Goal: Information Seeking & Learning: Learn about a topic

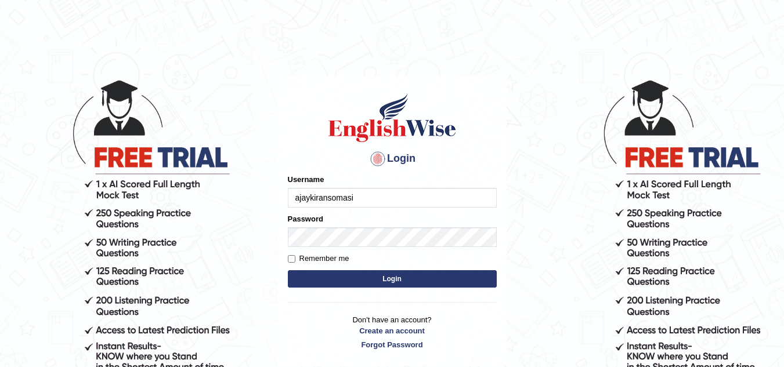
type input "ajaykiransomasi"
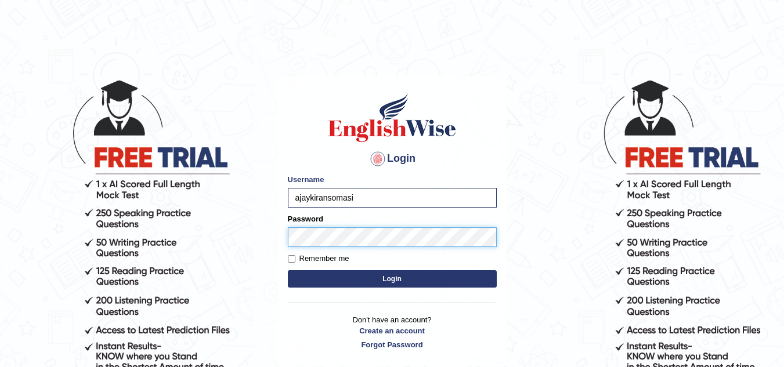
click at [288, 271] on button "Login" at bounding box center [392, 279] width 209 height 17
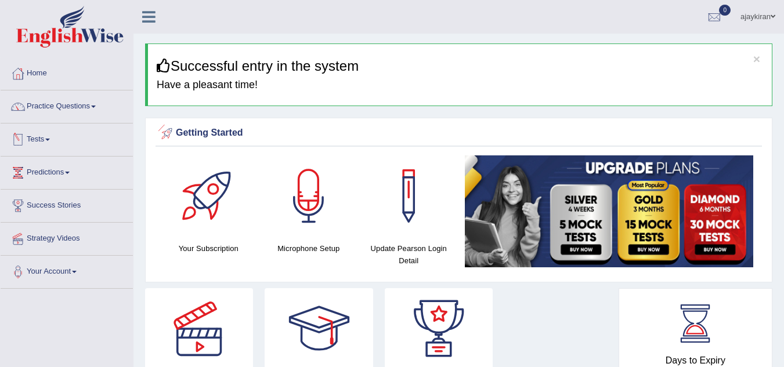
click at [49, 135] on link "Tests" at bounding box center [67, 138] width 132 height 29
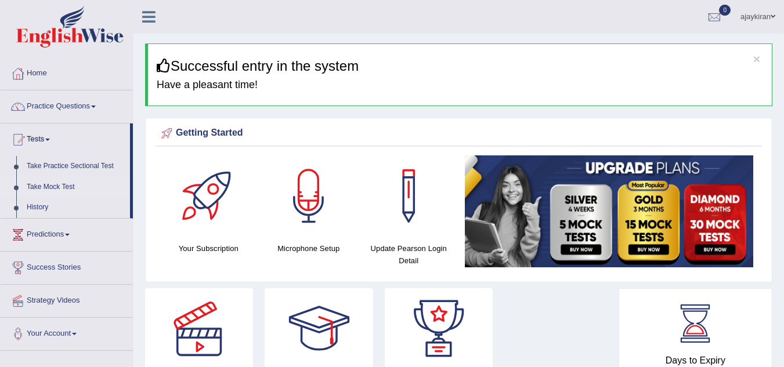
click at [57, 185] on link "Take Mock Test" at bounding box center [75, 187] width 109 height 21
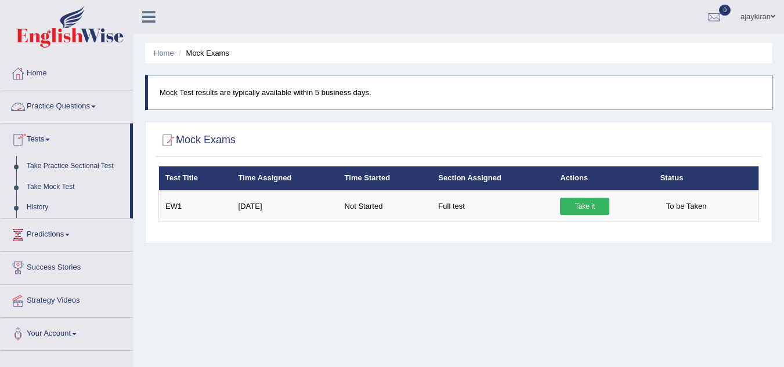
click at [58, 107] on link "Practice Questions" at bounding box center [67, 105] width 132 height 29
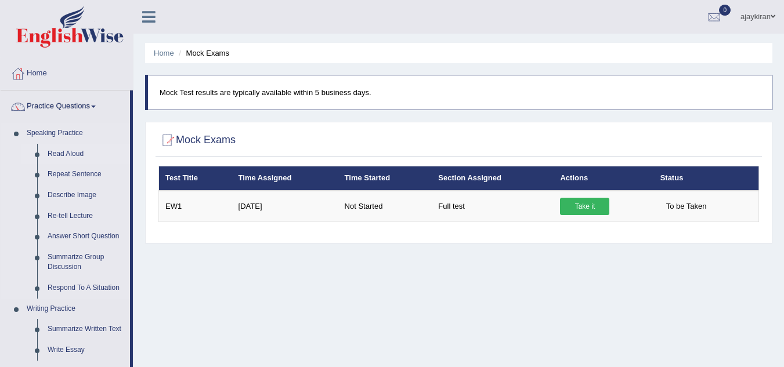
click at [62, 151] on link "Read Aloud" at bounding box center [86, 154] width 88 height 21
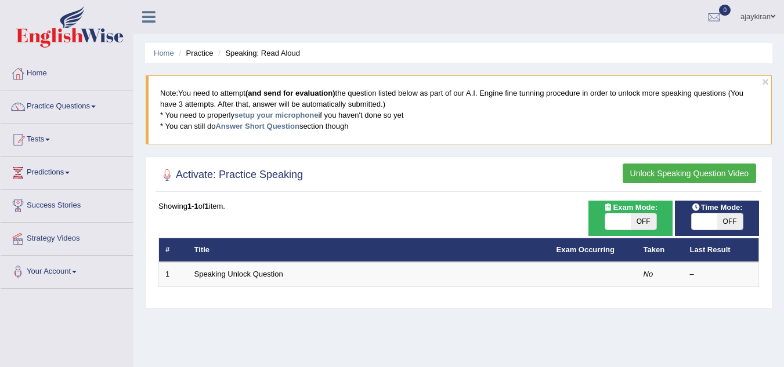
click at [648, 170] on button "Unlock Speaking Question Video" at bounding box center [690, 174] width 134 height 20
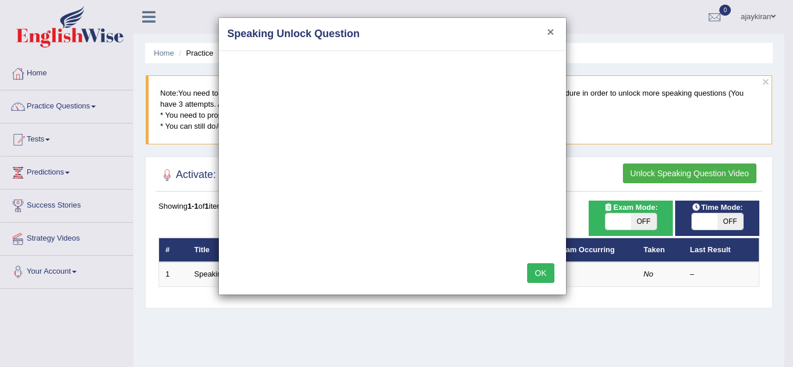
click at [552, 35] on button "×" at bounding box center [550, 32] width 7 height 12
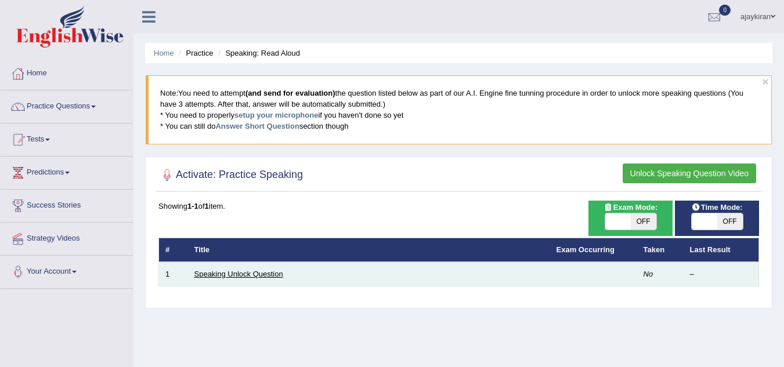
click at [237, 272] on link "Speaking Unlock Question" at bounding box center [238, 274] width 89 height 9
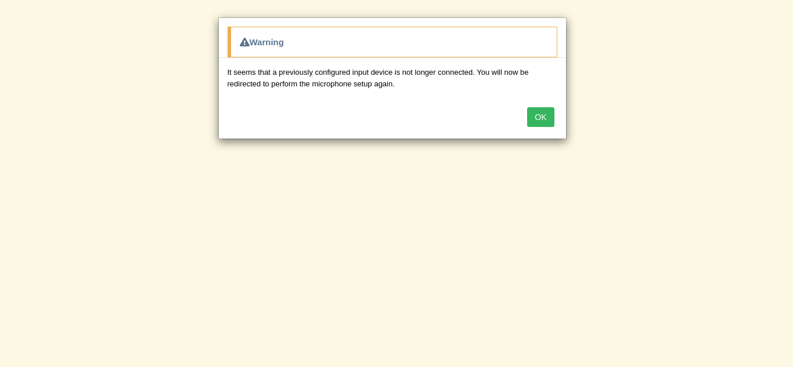
click at [536, 119] on button "OK" at bounding box center [540, 117] width 27 height 20
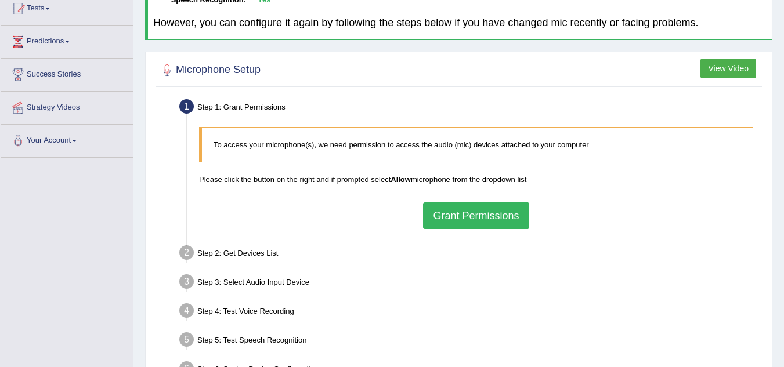
scroll to position [135, 0]
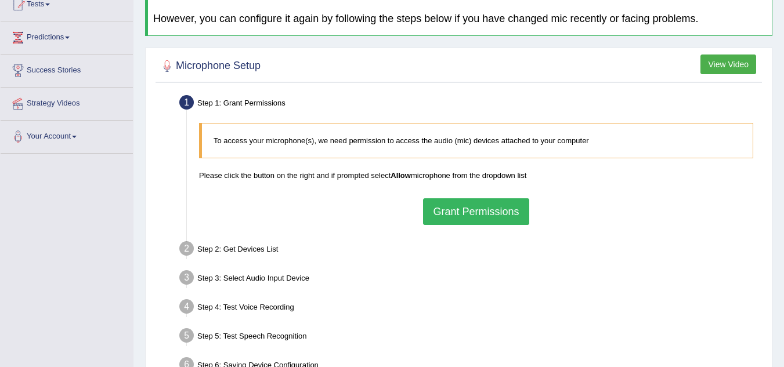
click at [471, 211] on button "Grant Permissions" at bounding box center [476, 212] width 106 height 27
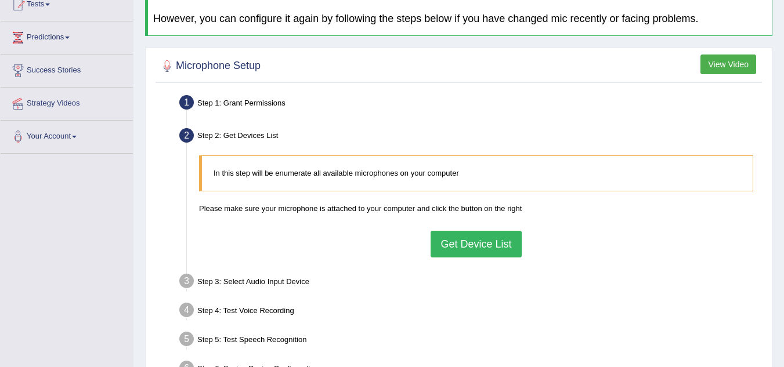
click at [482, 250] on button "Get Device List" at bounding box center [476, 244] width 91 height 27
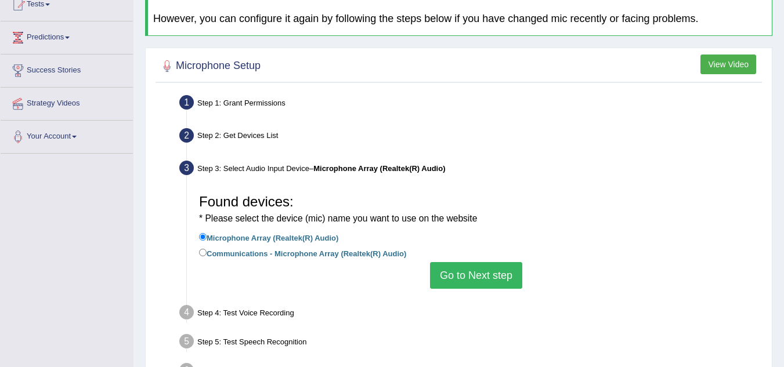
click at [478, 278] on button "Go to Next step" at bounding box center [476, 275] width 92 height 27
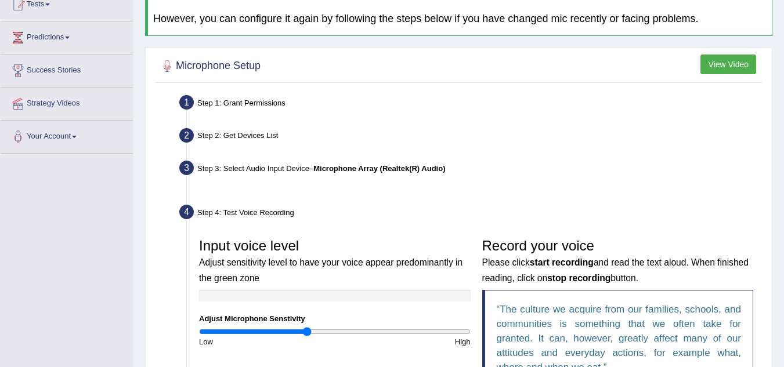
click at [478, 278] on ul "Step 1: Grant Permissions To access your microphone(s), we need permission to a…" at bounding box center [458, 328] width 601 height 472
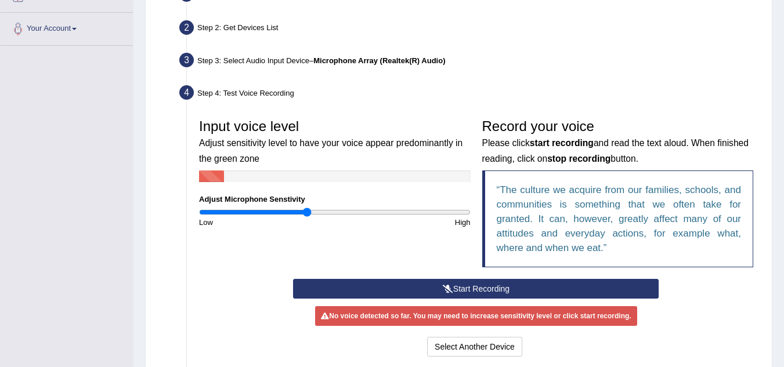
scroll to position [251, 0]
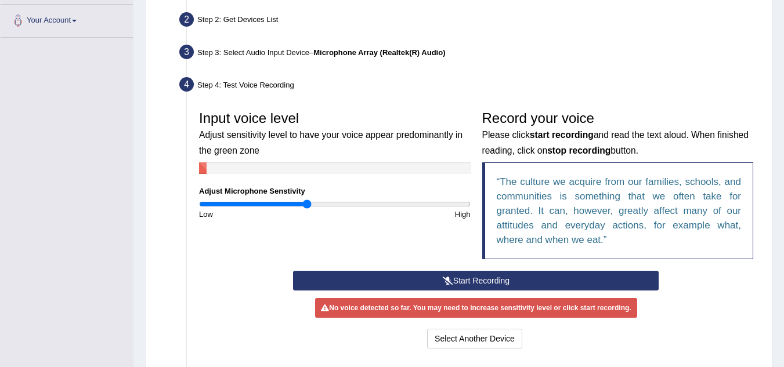
click at [467, 279] on button "Start Recording" at bounding box center [476, 281] width 366 height 20
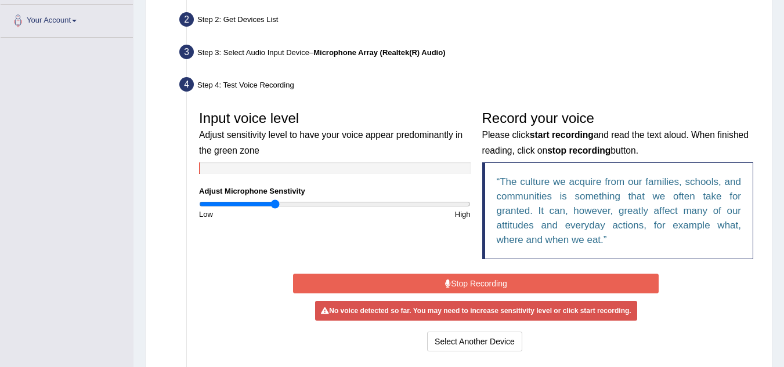
click at [276, 205] on input "range" at bounding box center [335, 204] width 272 height 9
drag, startPoint x: 276, startPoint y: 205, endPoint x: 263, endPoint y: 204, distance: 12.8
click at [263, 204] on input "range" at bounding box center [335, 204] width 272 height 9
click at [452, 277] on button "Stop Recording" at bounding box center [476, 284] width 366 height 20
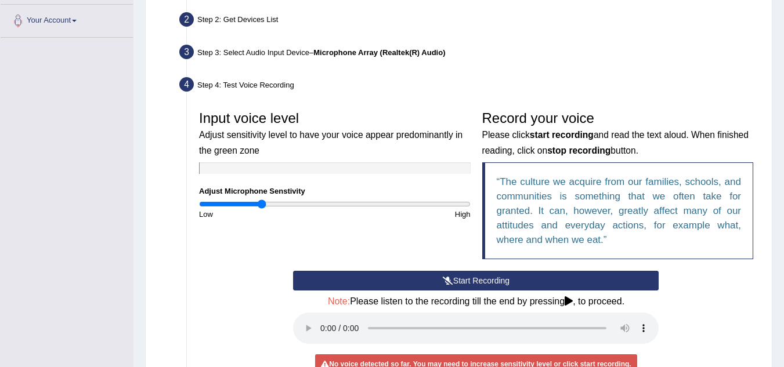
click at [449, 280] on icon at bounding box center [448, 281] width 10 height 8
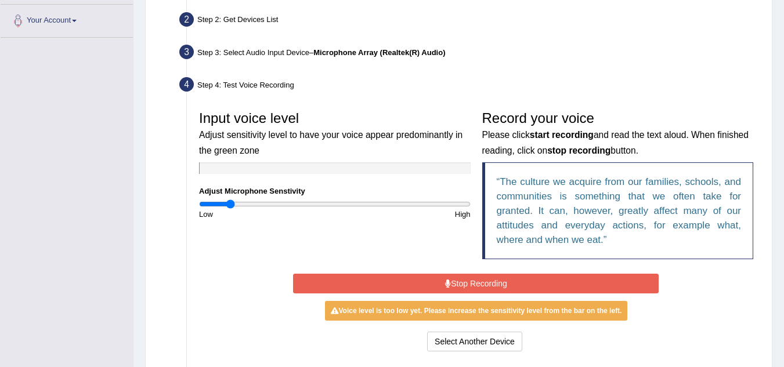
click at [230, 205] on input "range" at bounding box center [335, 204] width 272 height 9
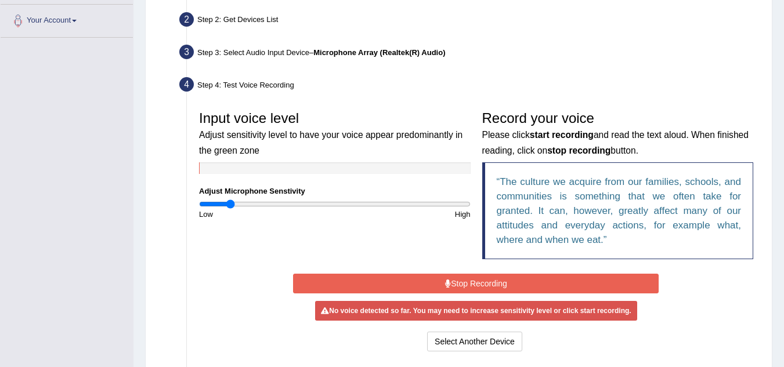
click at [444, 281] on button "Stop Recording" at bounding box center [476, 284] width 366 height 20
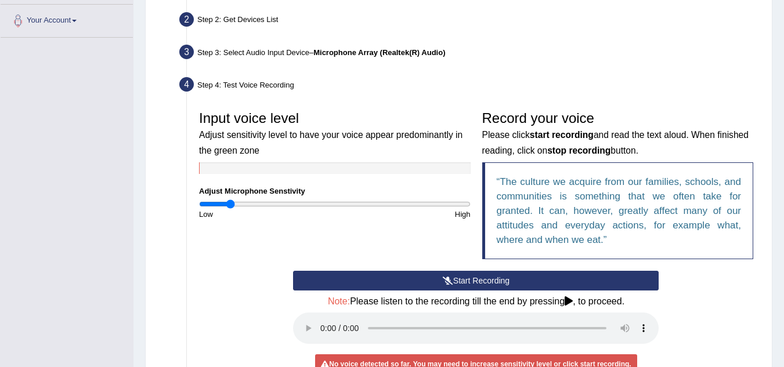
click at [443, 281] on icon at bounding box center [448, 281] width 10 height 8
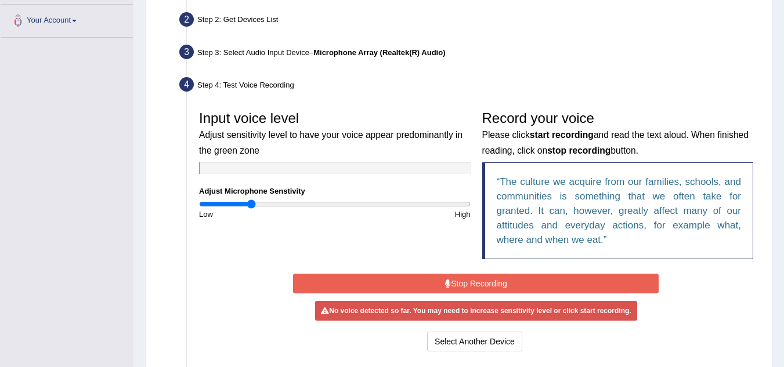
drag, startPoint x: 235, startPoint y: 207, endPoint x: 252, endPoint y: 208, distance: 16.9
click at [252, 208] on input "range" at bounding box center [335, 204] width 272 height 9
click at [454, 279] on button "Stop Recording" at bounding box center [476, 284] width 366 height 20
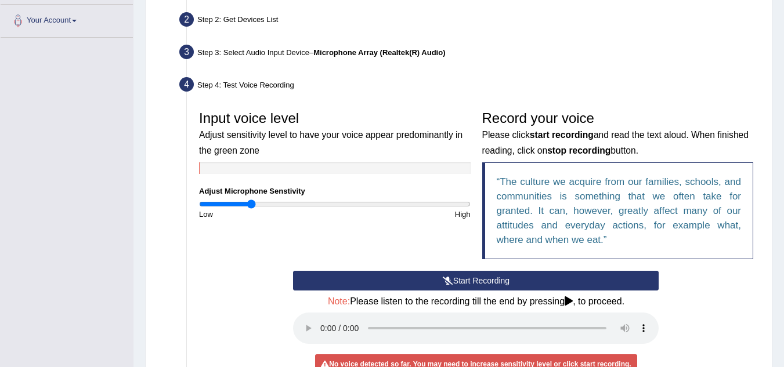
click at [453, 279] on button "Start Recording" at bounding box center [476, 281] width 366 height 20
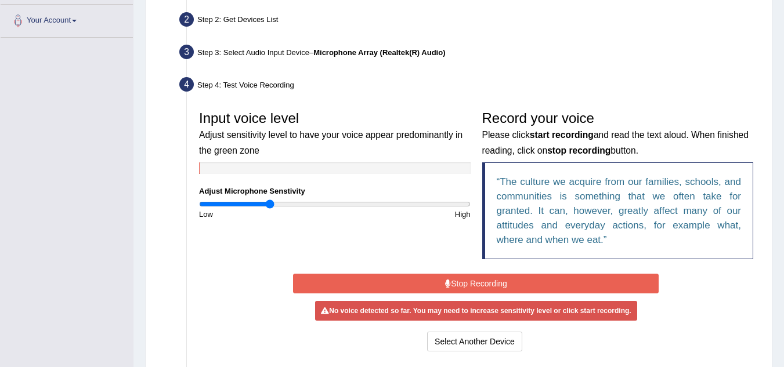
drag, startPoint x: 252, startPoint y: 205, endPoint x: 270, endPoint y: 210, distance: 18.7
type input "0.52"
click at [270, 209] on input "range" at bounding box center [335, 204] width 272 height 9
click at [450, 284] on button "Stop Recording" at bounding box center [476, 284] width 366 height 20
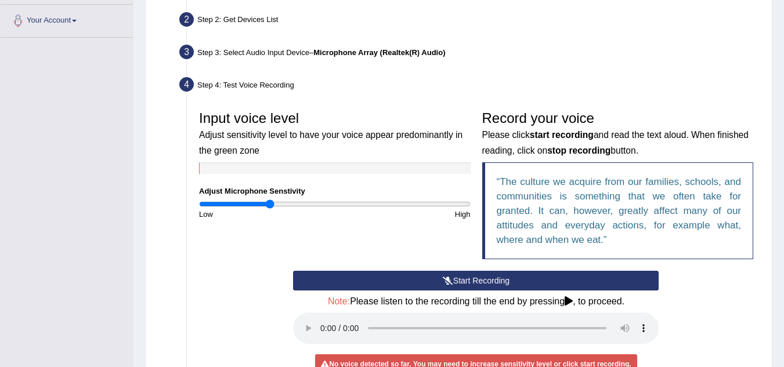
click at [449, 283] on icon at bounding box center [448, 281] width 10 height 8
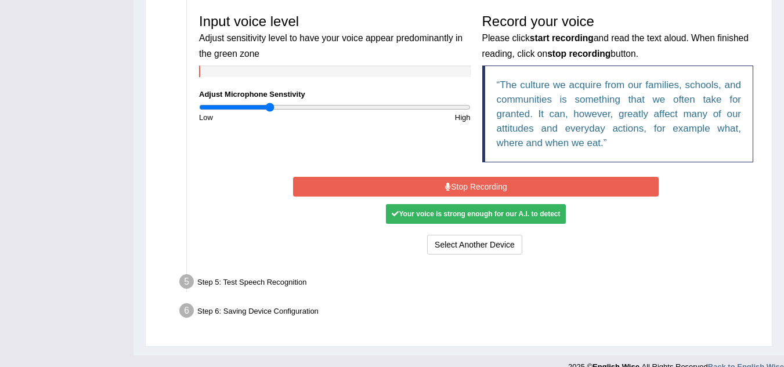
scroll to position [366, 0]
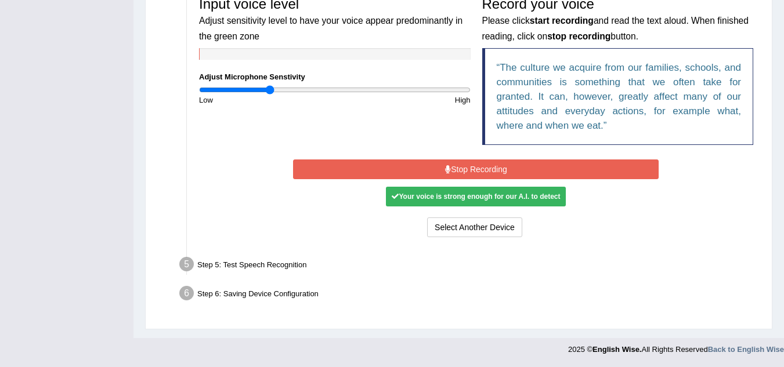
click at [464, 170] on button "Stop Recording" at bounding box center [476, 170] width 366 height 20
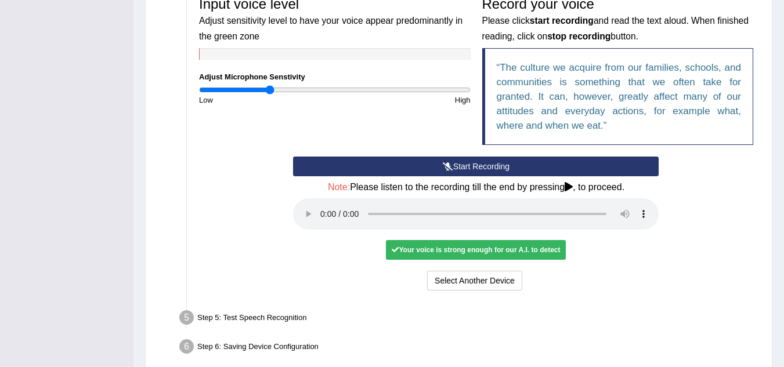
click at [359, 279] on div "Select Another Device Voice is ok. Go to Next step" at bounding box center [476, 282] width 366 height 23
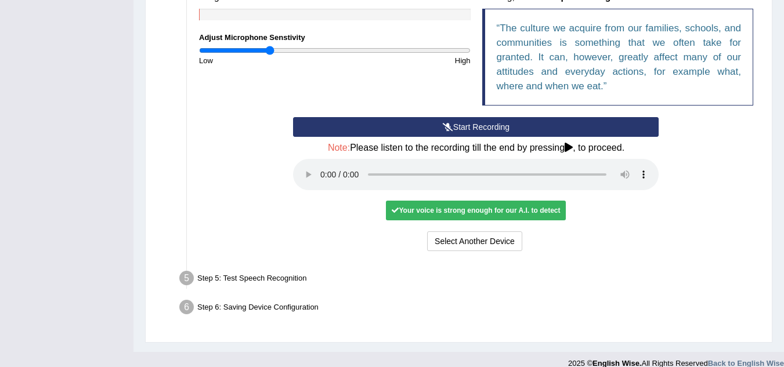
scroll to position [419, 0]
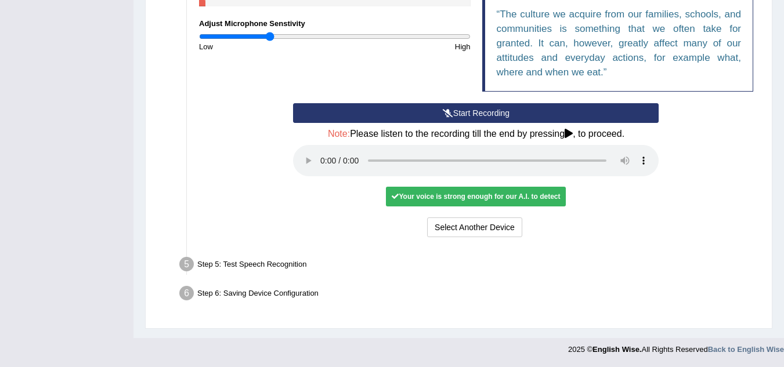
click at [255, 264] on div "Step 5: Test Speech Recognition" at bounding box center [470, 267] width 593 height 26
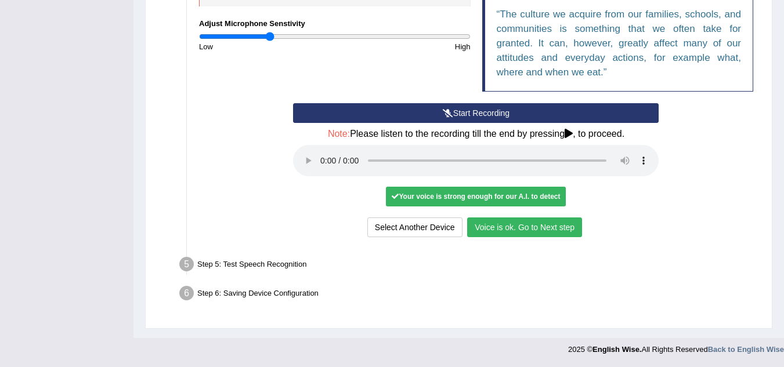
click at [509, 234] on button "Voice is ok. Go to Next step" at bounding box center [524, 228] width 115 height 20
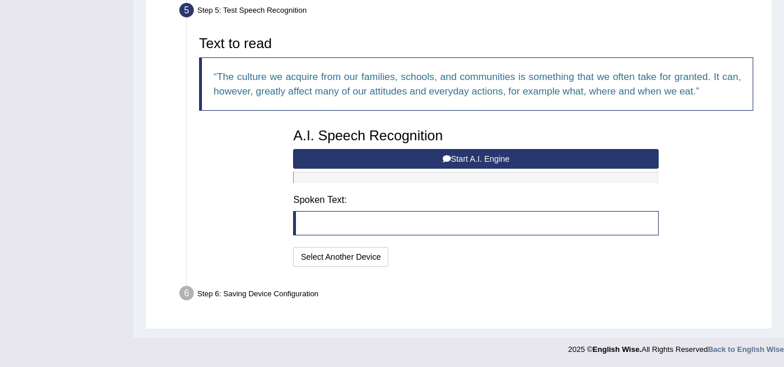
scroll to position [359, 0]
click at [461, 163] on button "Start A.I. Engine" at bounding box center [476, 159] width 366 height 20
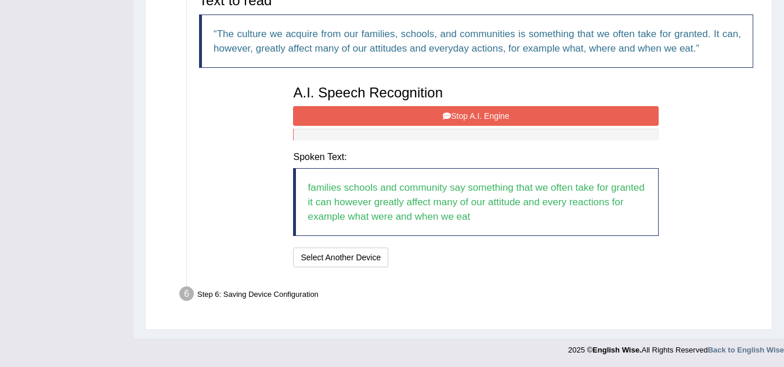
scroll to position [402, 0]
click at [471, 116] on button "Stop A.I. Engine" at bounding box center [476, 116] width 366 height 20
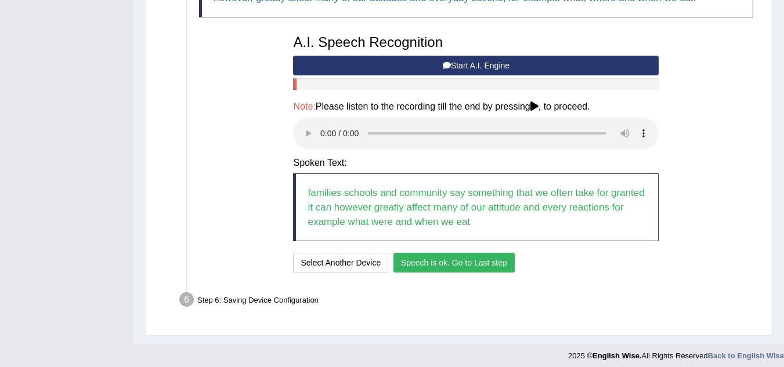
scroll to position [459, 0]
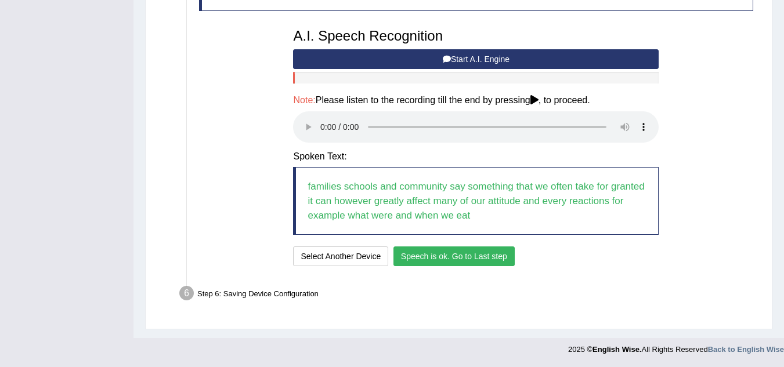
click at [438, 261] on button "Speech is ok. Go to Last step" at bounding box center [454, 257] width 121 height 20
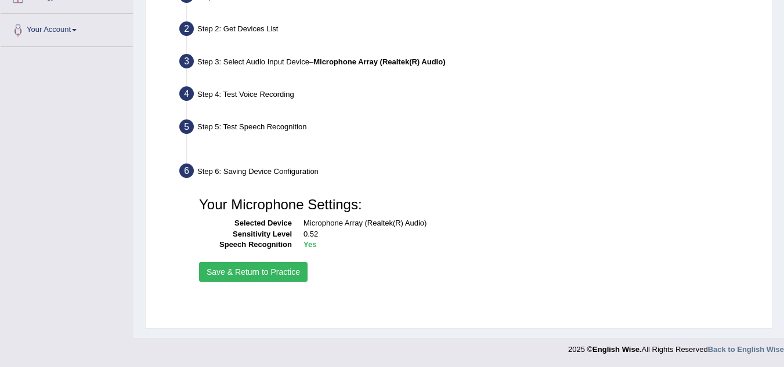
scroll to position [242, 0]
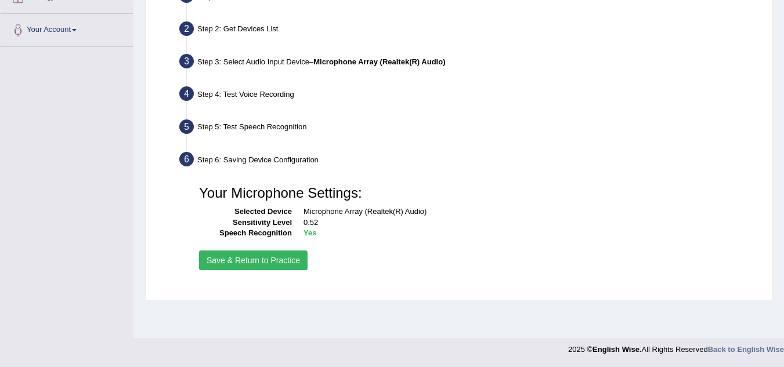
click at [233, 262] on button "Save & Return to Practice" at bounding box center [253, 261] width 109 height 20
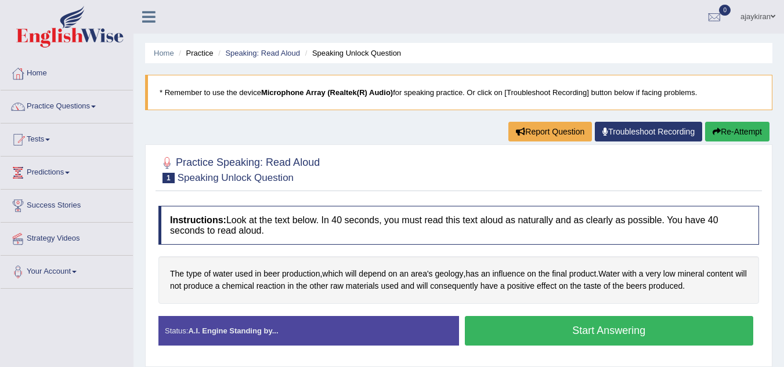
click at [557, 329] on button "Start Answering" at bounding box center [609, 331] width 289 height 30
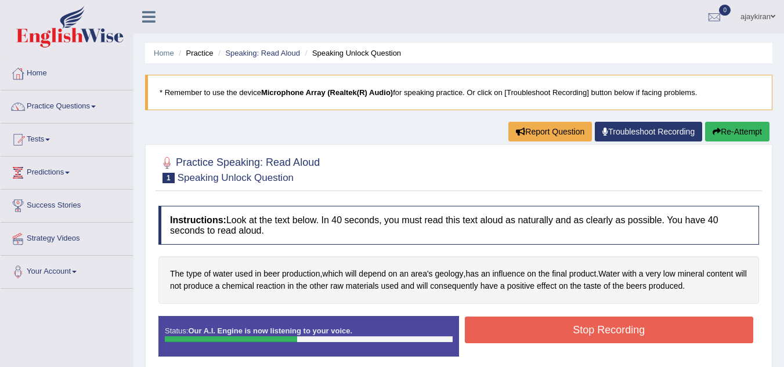
click at [575, 325] on button "Stop Recording" at bounding box center [609, 330] width 289 height 27
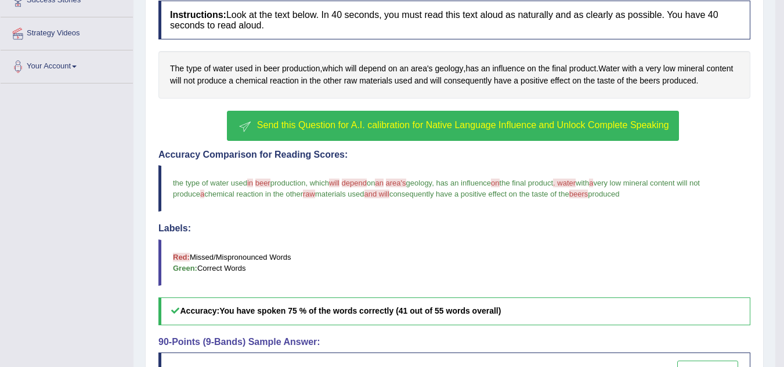
scroll to position [214, 0]
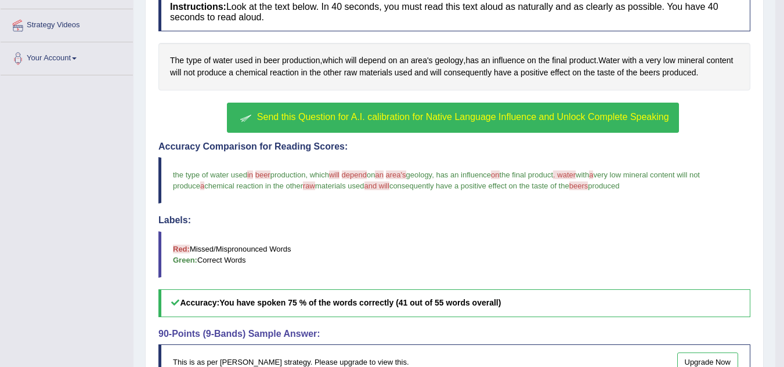
click at [445, 117] on span "Send this Question for A.I. calibration for Native Language Influence and Unloc…" at bounding box center [463, 117] width 412 height 10
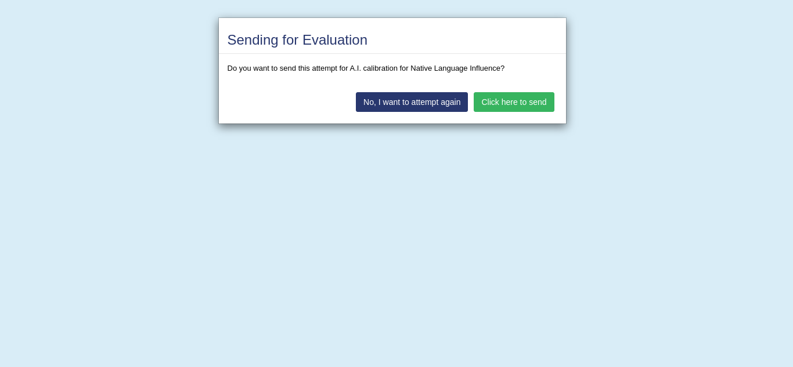
click at [496, 104] on button "Click here to send" at bounding box center [514, 102] width 80 height 20
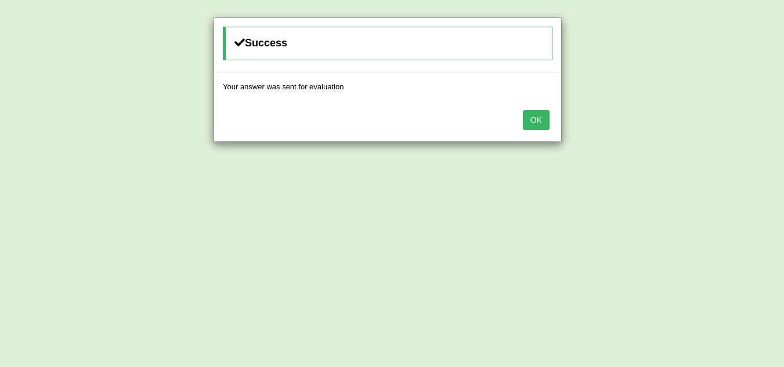
click at [538, 121] on button "OK" at bounding box center [536, 120] width 27 height 20
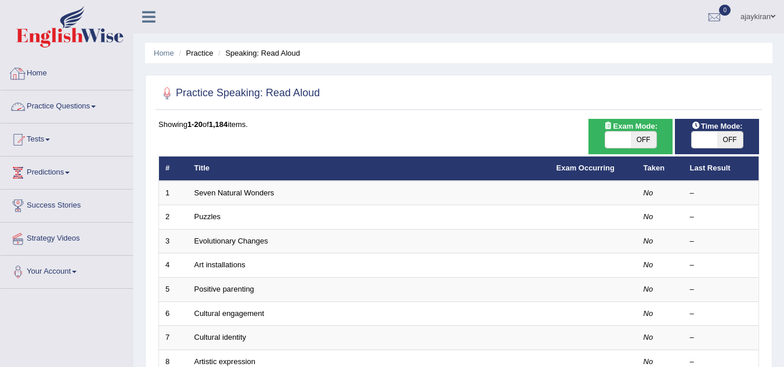
click at [75, 106] on link "Practice Questions" at bounding box center [67, 105] width 132 height 29
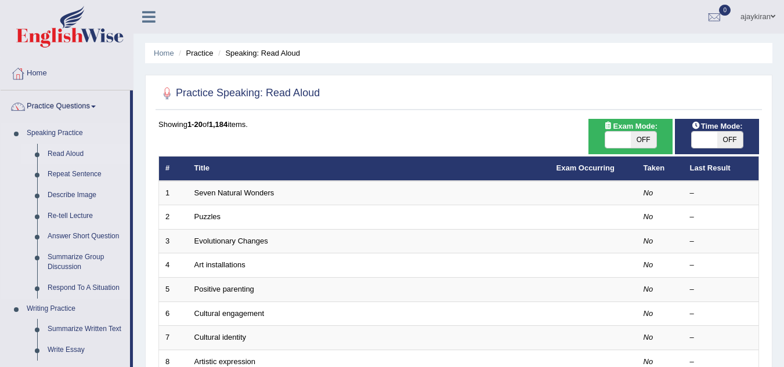
click at [69, 149] on link "Read Aloud" at bounding box center [86, 154] width 88 height 21
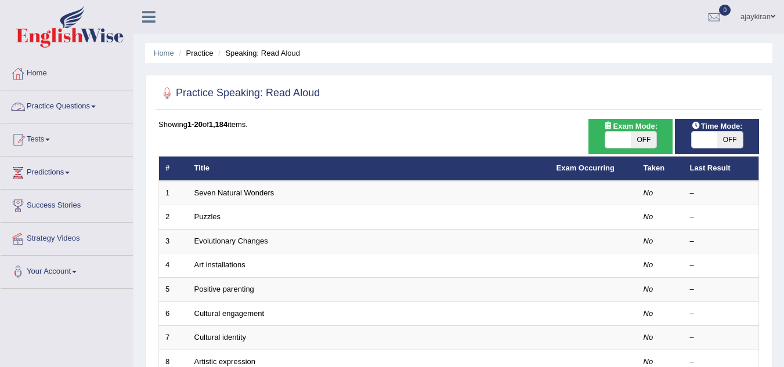
click at [71, 106] on link "Practice Questions" at bounding box center [67, 105] width 132 height 29
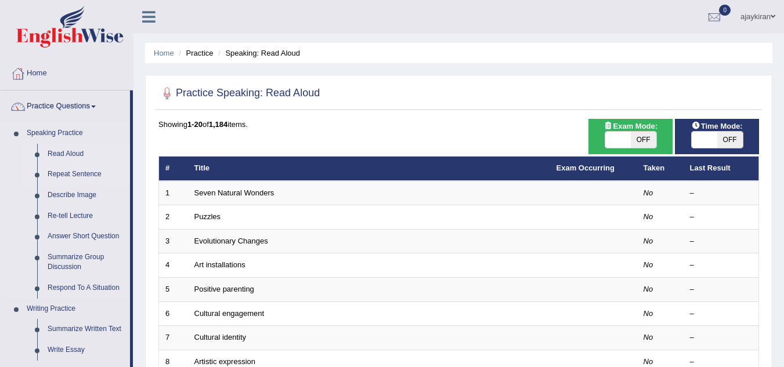
click at [73, 172] on link "Repeat Sentence" at bounding box center [86, 174] width 88 height 21
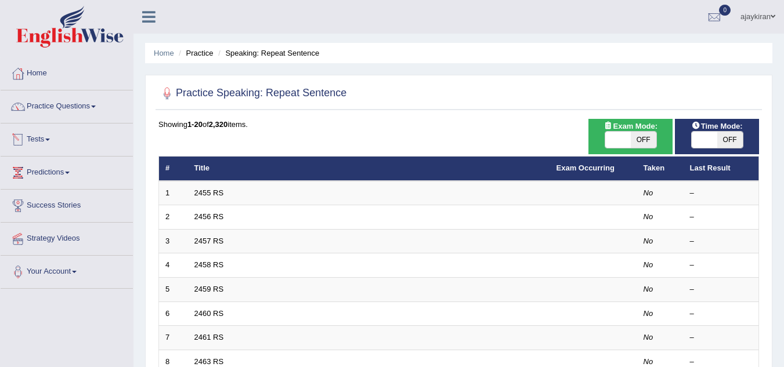
click at [48, 138] on link "Tests" at bounding box center [67, 138] width 132 height 29
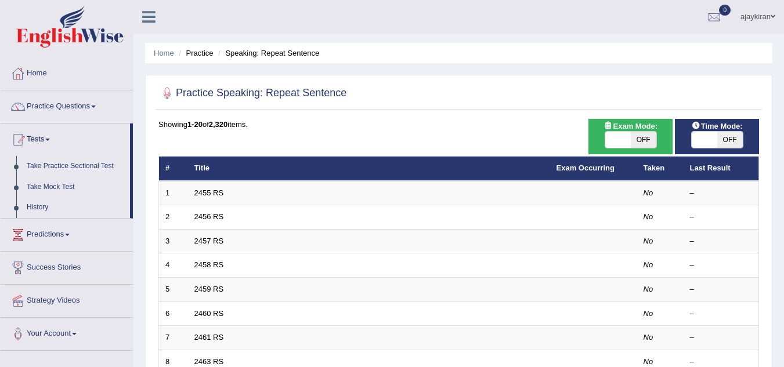
click at [56, 165] on link "Take Practice Sectional Test" at bounding box center [75, 166] width 109 height 21
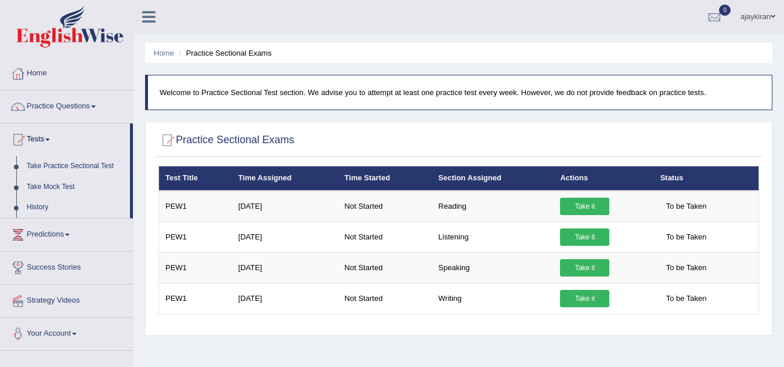
click at [57, 164] on link "Take Practice Sectional Test" at bounding box center [75, 166] width 109 height 21
click at [51, 188] on link "Take Mock Test" at bounding box center [75, 187] width 109 height 21
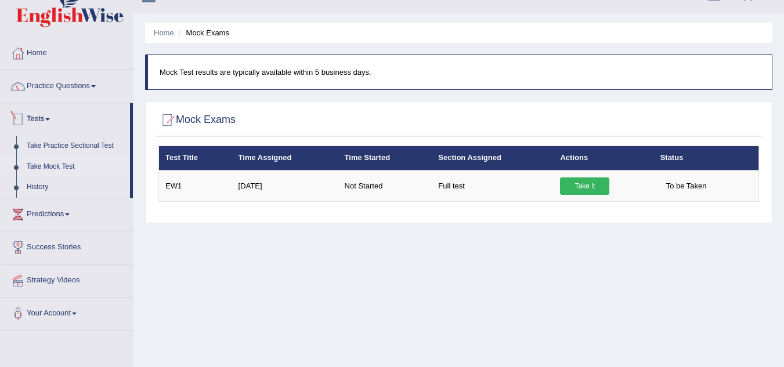
scroll to position [39, 0]
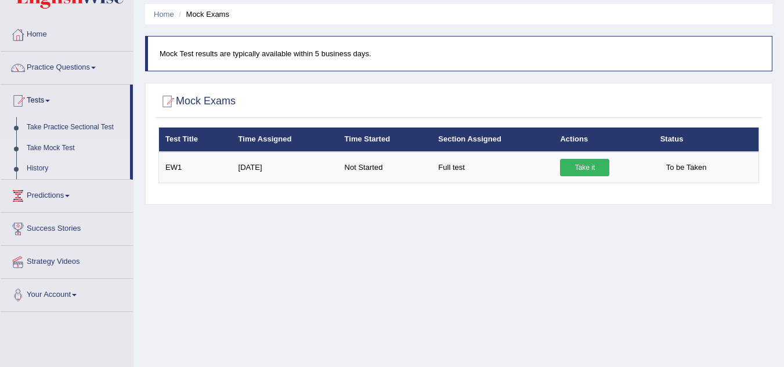
click at [43, 168] on link "History" at bounding box center [75, 168] width 109 height 21
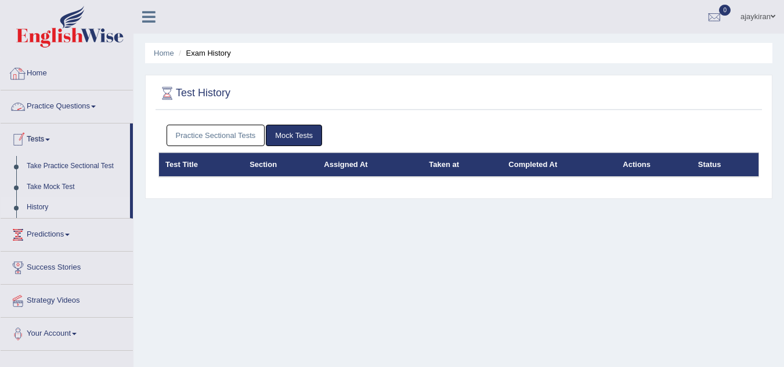
click at [45, 72] on link "Home" at bounding box center [67, 71] width 132 height 29
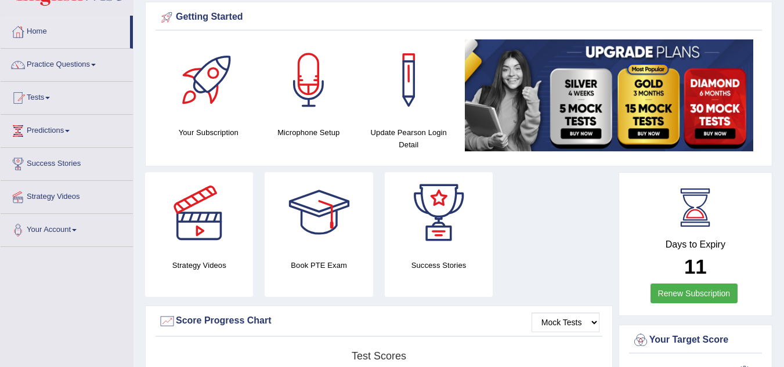
scroll to position [39, 0]
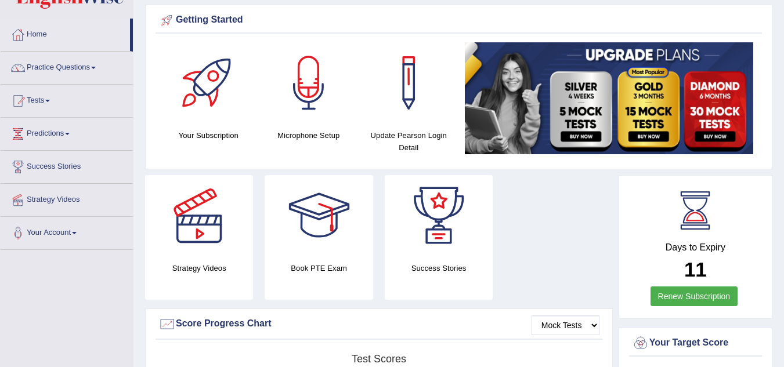
click at [530, 258] on div "Strategy Videos Book PTE Exam Success Stories" at bounding box center [378, 242] width 479 height 134
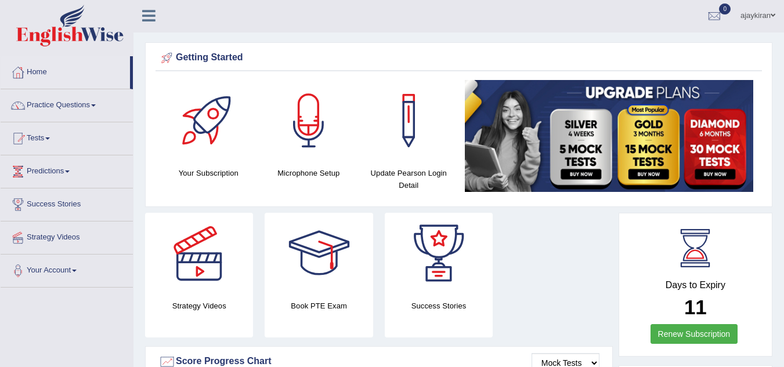
scroll to position [0, 0]
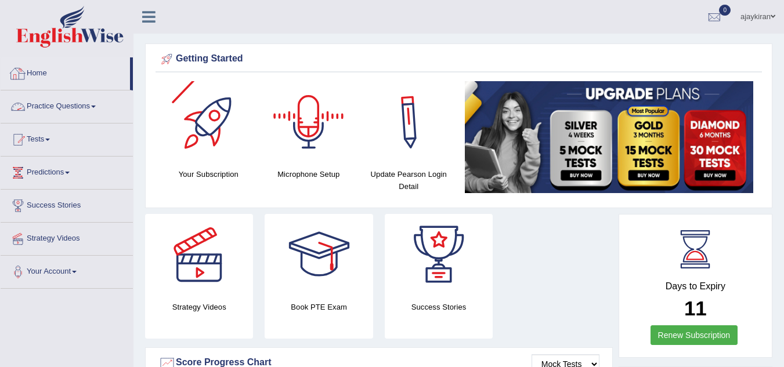
click at [46, 70] on link "Home" at bounding box center [65, 71] width 129 height 29
